Goal: Task Accomplishment & Management: Manage account settings

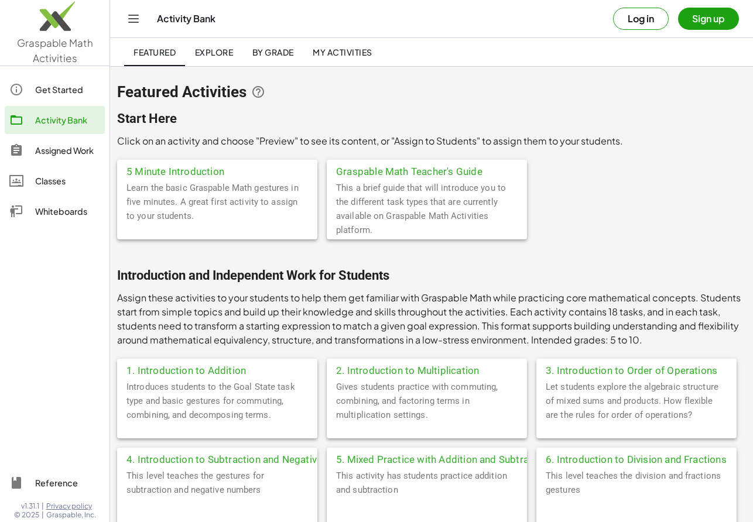
click at [641, 23] on button "Log in" at bounding box center [641, 19] width 56 height 22
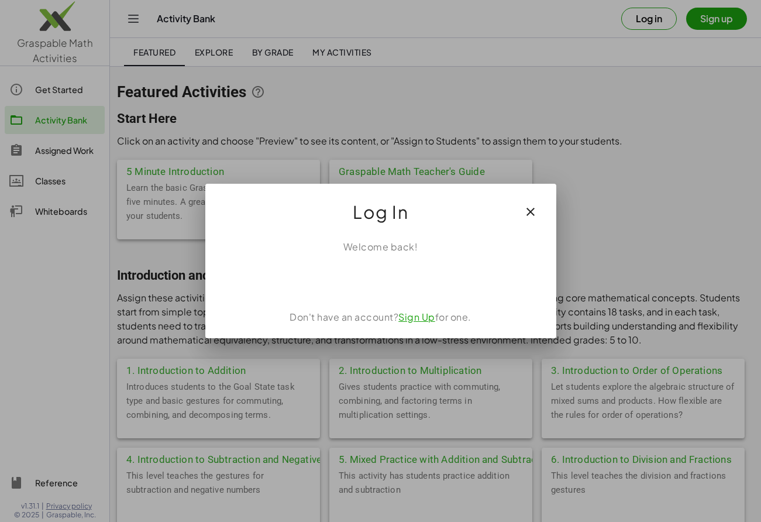
click at [383, 270] on div at bounding box center [380, 279] width 323 height 23
click at [531, 212] on icon "button" at bounding box center [531, 212] width 14 height 14
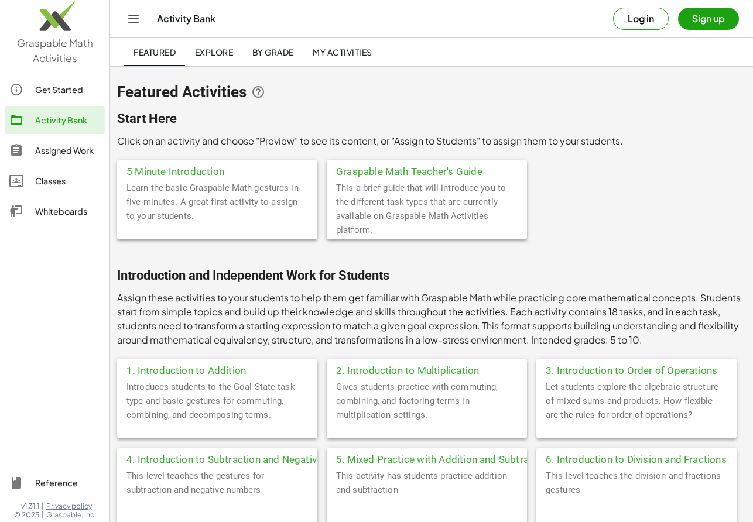
click at [645, 20] on button "Log in" at bounding box center [641, 19] width 56 height 22
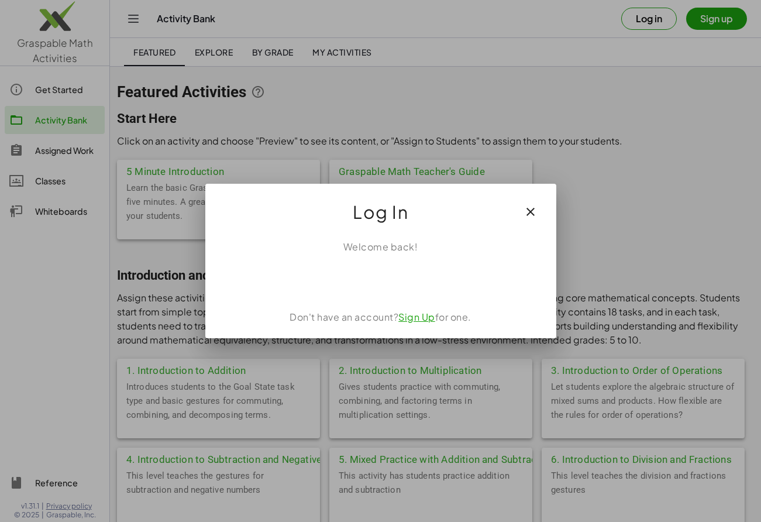
click at [389, 276] on div at bounding box center [380, 279] width 323 height 23
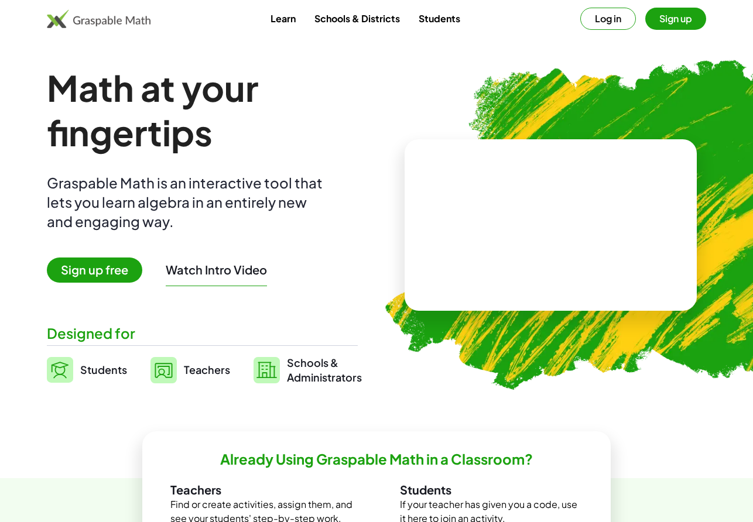
click at [616, 17] on button "Log in" at bounding box center [608, 19] width 56 height 22
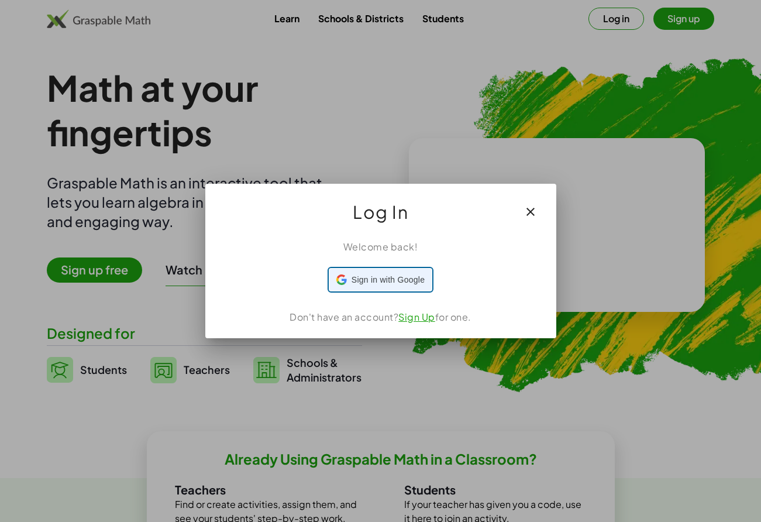
click at [405, 274] on span "Sign in with Google" at bounding box center [388, 280] width 73 height 12
click at [528, 214] on icon "button" at bounding box center [531, 212] width 14 height 14
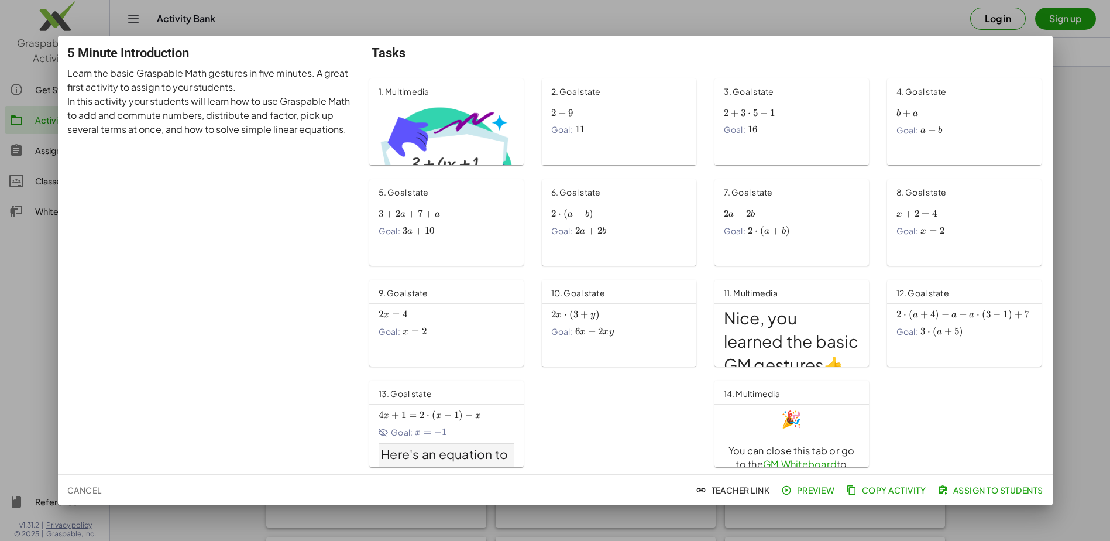
click at [95, 490] on span "Cancel" at bounding box center [84, 490] width 35 height 11
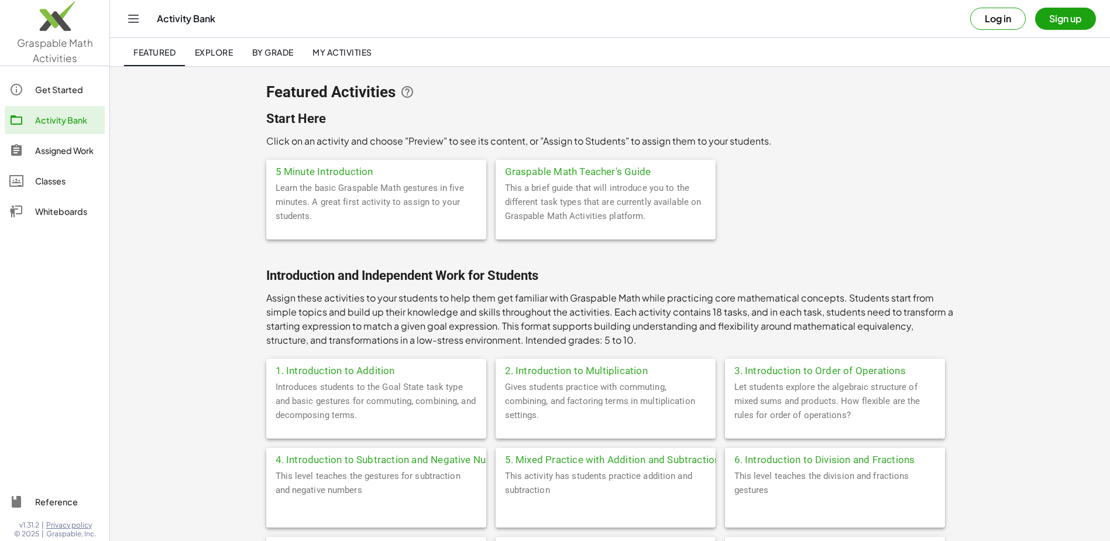
click at [1002, 18] on button "Log in" at bounding box center [998, 19] width 56 height 22
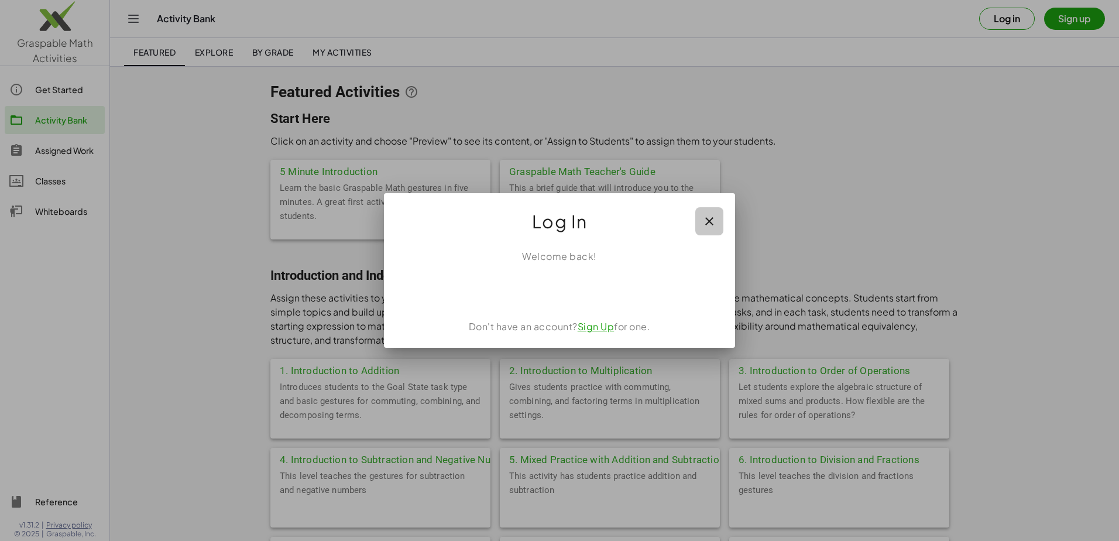
click at [707, 221] on icon "button" at bounding box center [709, 221] width 14 height 14
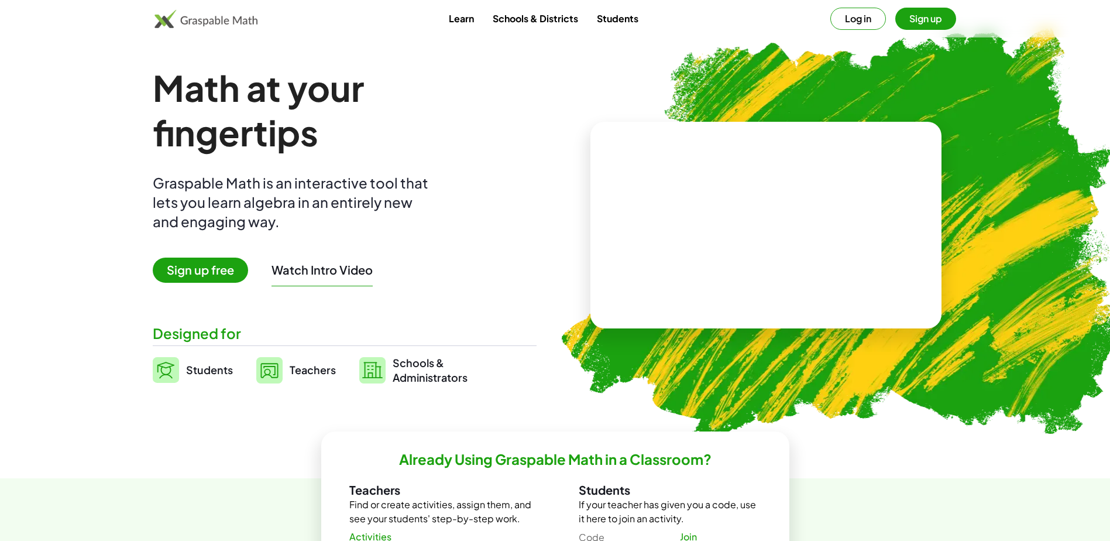
click at [851, 22] on button "Log in" at bounding box center [858, 19] width 56 height 22
